Goal: Navigation & Orientation: Find specific page/section

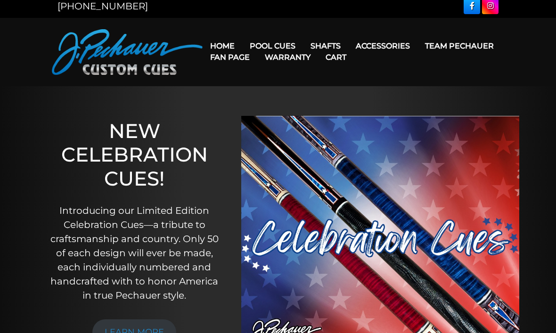
scroll to position [7, 0]
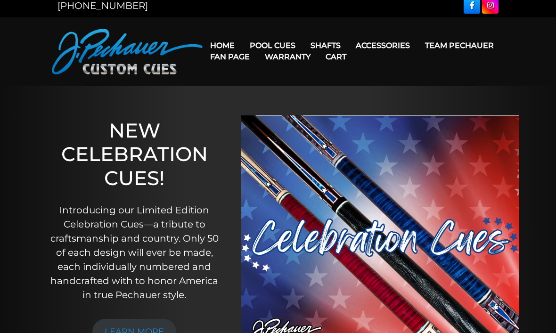
click at [418, 44] on link "Team Pechauer" at bounding box center [460, 45] width 84 height 24
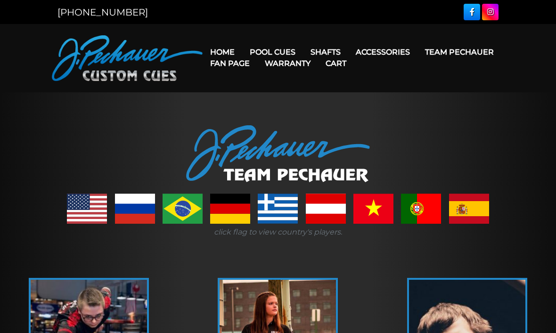
click at [257, 55] on link "Fan Page" at bounding box center [230, 63] width 55 height 24
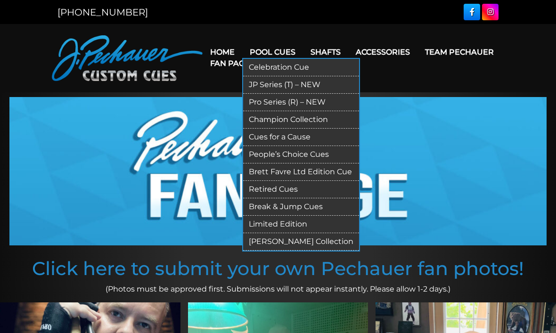
click at [277, 90] on link "JP Series (T) – NEW" at bounding box center [301, 84] width 116 height 17
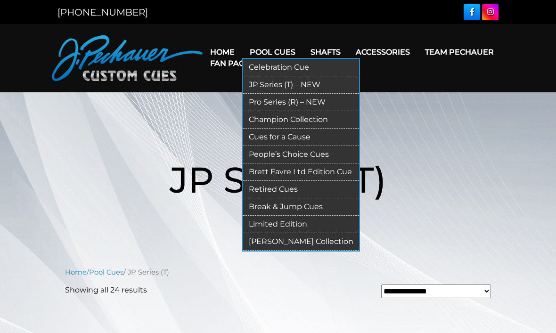
click at [279, 104] on link "Pro Series (R) – NEW" at bounding box center [301, 102] width 116 height 17
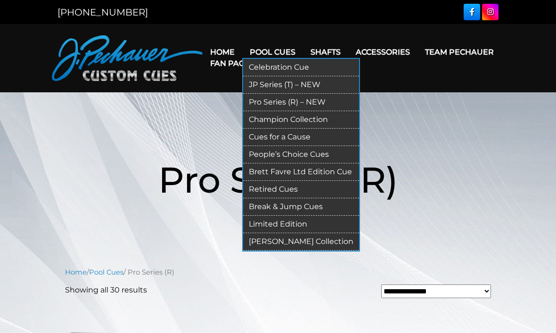
click at [272, 87] on link "JP Series (T) – NEW" at bounding box center [301, 84] width 116 height 17
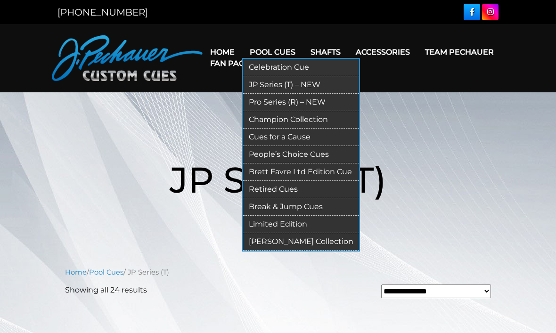
click at [280, 106] on link "Pro Series (R) – NEW" at bounding box center [301, 102] width 116 height 17
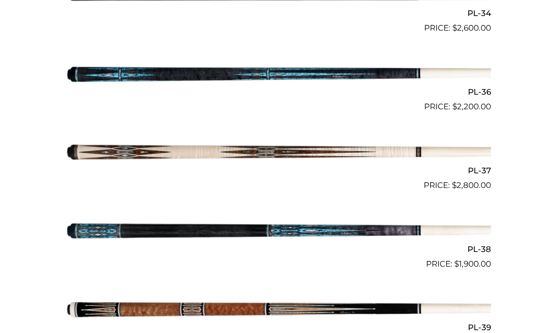
scroll to position [2311, 0]
